Goal: Check status: Check status

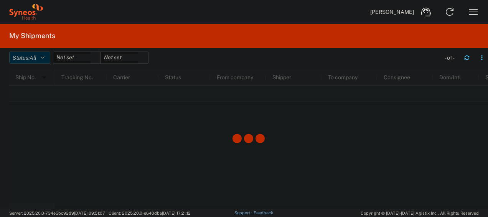
click at [41, 57] on button "Status: All" at bounding box center [29, 57] width 41 height 12
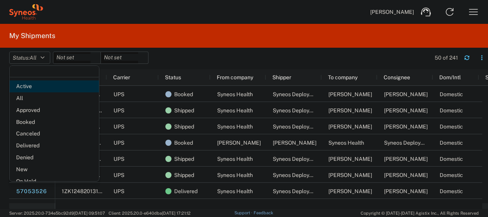
click at [38, 85] on span "Active" at bounding box center [54, 86] width 89 height 12
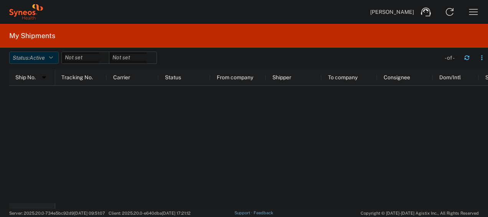
click at [47, 63] on button "Status: Active" at bounding box center [34, 57] width 50 height 12
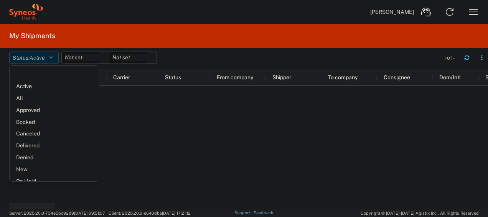
click at [47, 63] on button "Status: Active" at bounding box center [34, 57] width 50 height 12
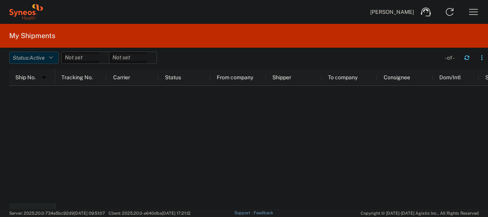
click at [51, 61] on button "Status: Active" at bounding box center [34, 57] width 50 height 12
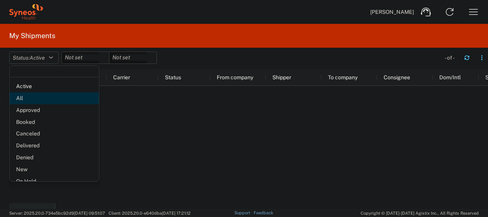
click at [25, 95] on span "All" at bounding box center [54, 98] width 89 height 12
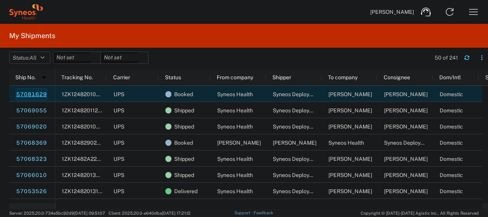
click at [27, 92] on link "57081629" at bounding box center [31, 94] width 31 height 12
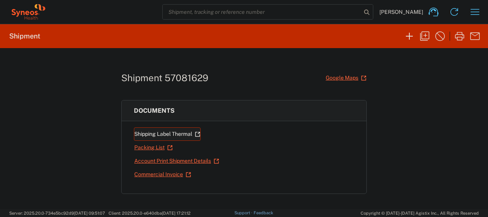
click at [177, 130] on link "Shipping Label Thermal" at bounding box center [167, 133] width 67 height 13
